Goal: Task Accomplishment & Management: Manage account settings

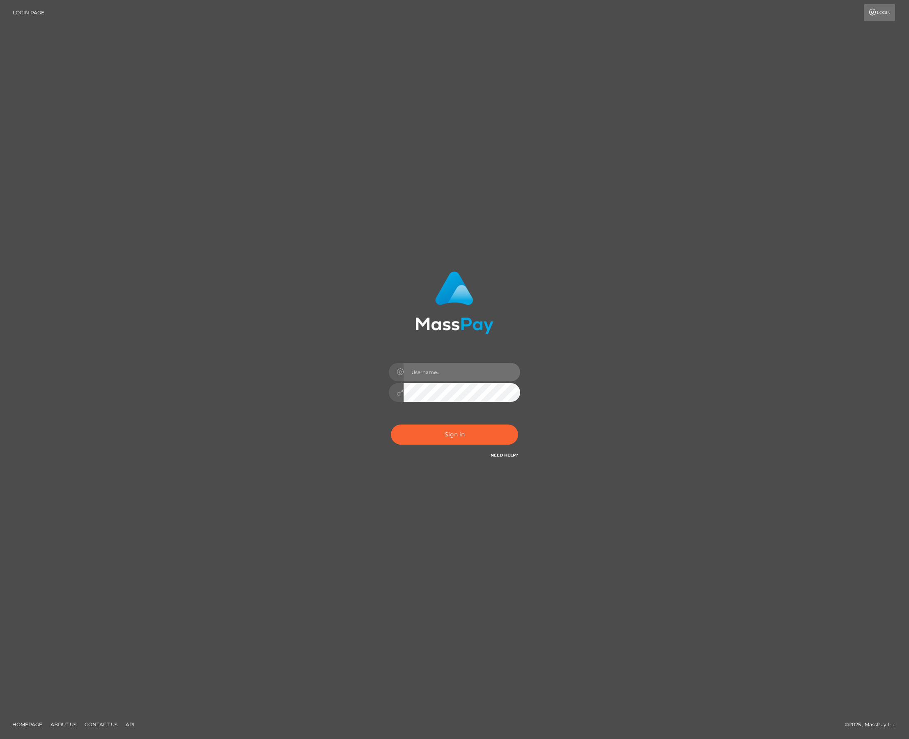
click at [436, 368] on input "text" at bounding box center [461, 372] width 117 height 18
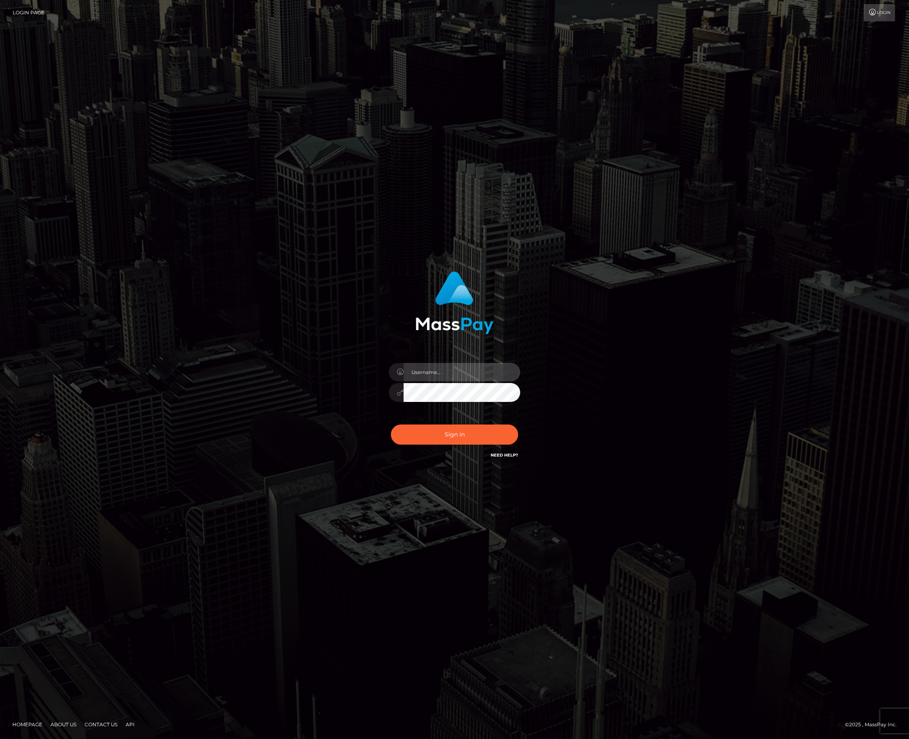
type input "[GEOGRAPHIC_DATA]"
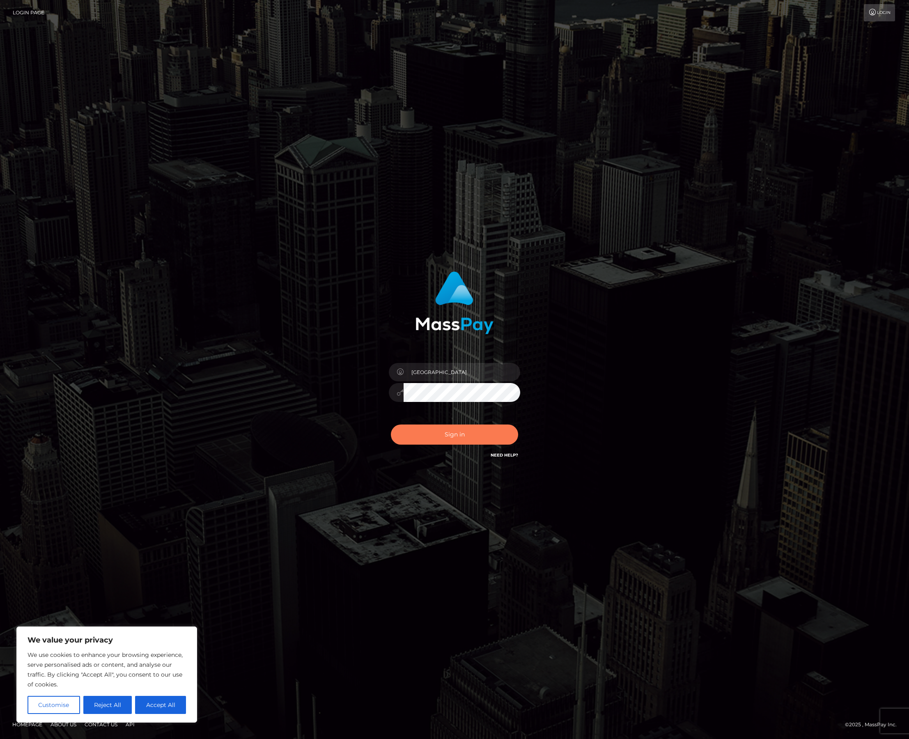
click at [480, 433] on button "Sign in" at bounding box center [454, 434] width 127 height 20
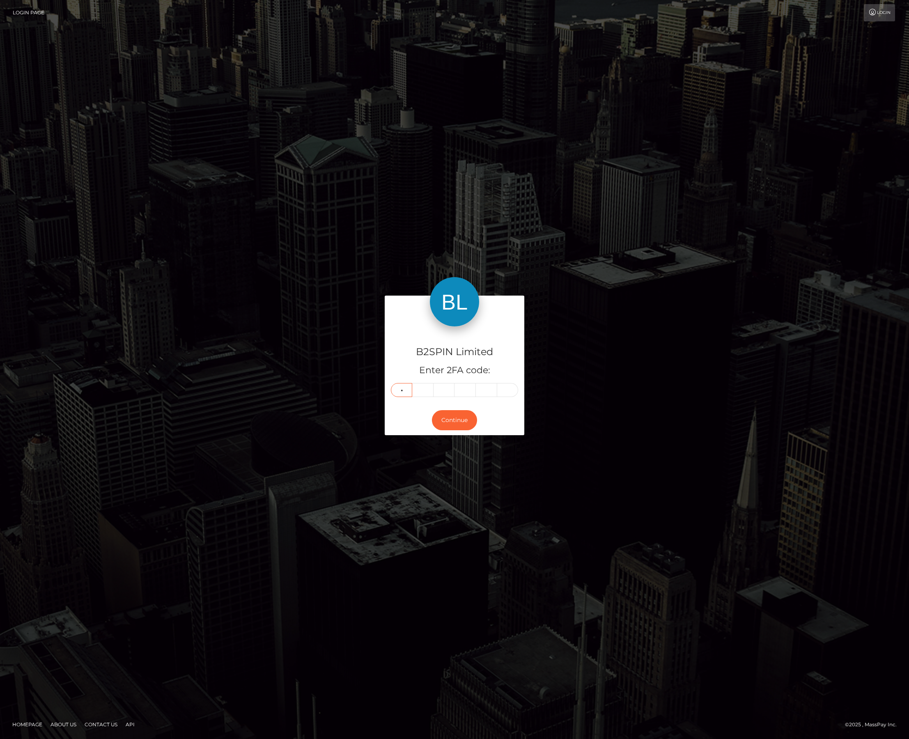
type input "1"
type input "2"
type input "1"
type input "3"
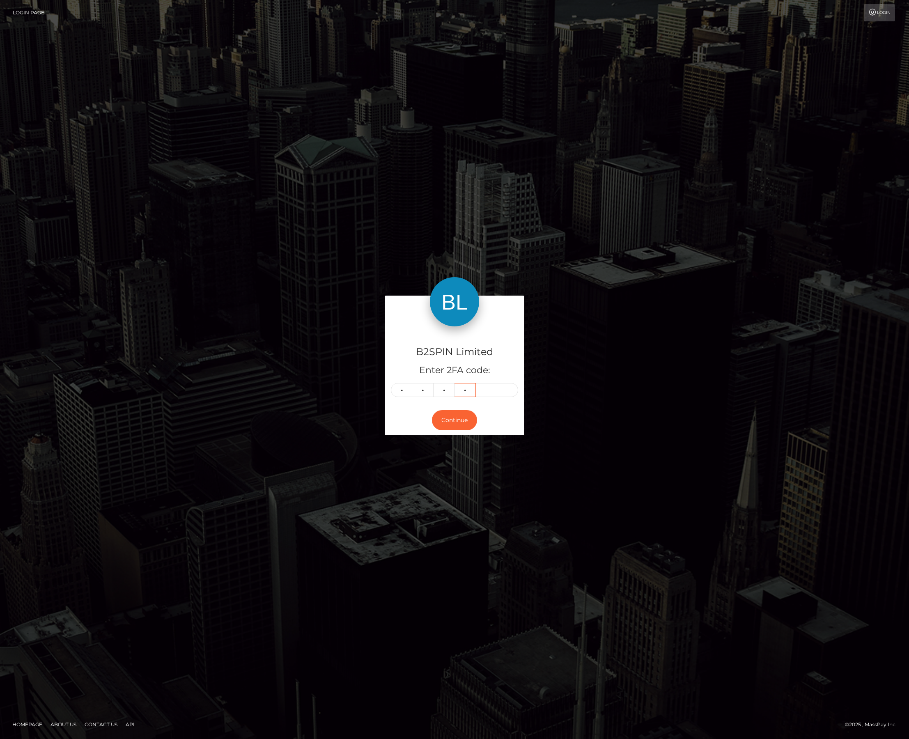
type input "7"
type input "2"
type input "7"
click at [465, 421] on button "Continue" at bounding box center [454, 420] width 45 height 20
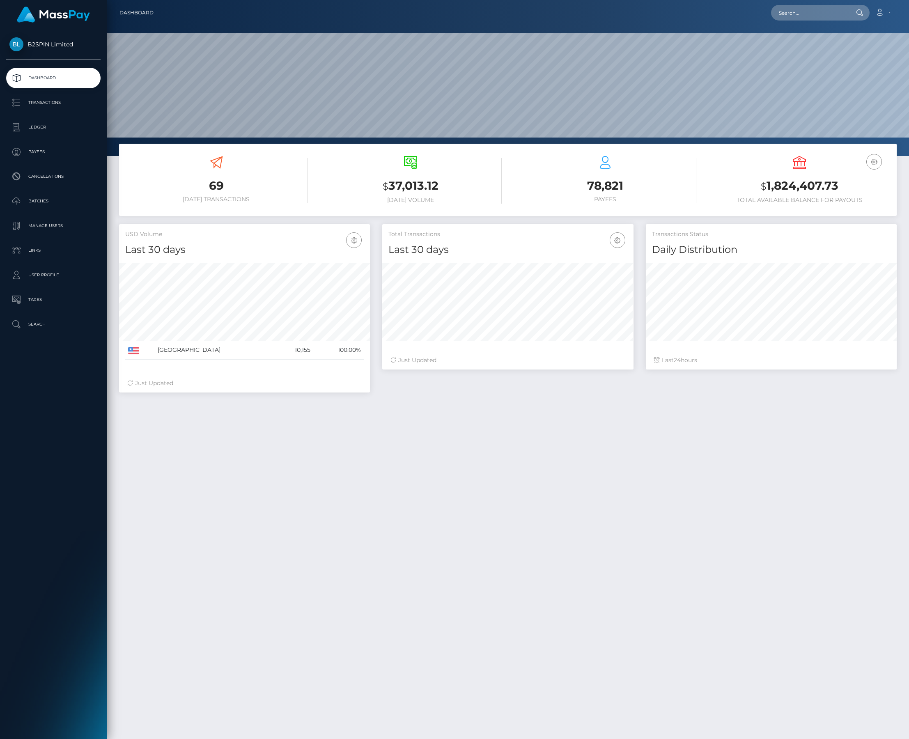
scroll to position [145, 250]
